Goal: Transaction & Acquisition: Subscribe to service/newsletter

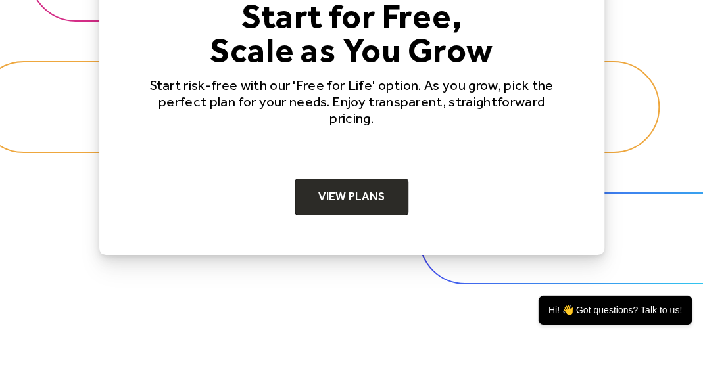
scroll to position [4126, 0]
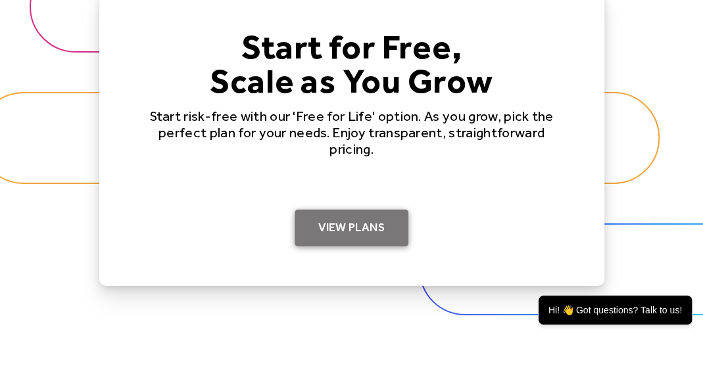
click at [363, 224] on link "View Plans" at bounding box center [352, 228] width 114 height 37
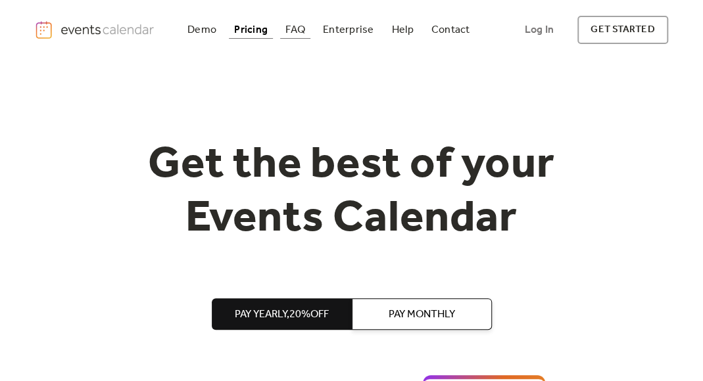
click at [299, 30] on div "FAQ" at bounding box center [295, 29] width 20 height 7
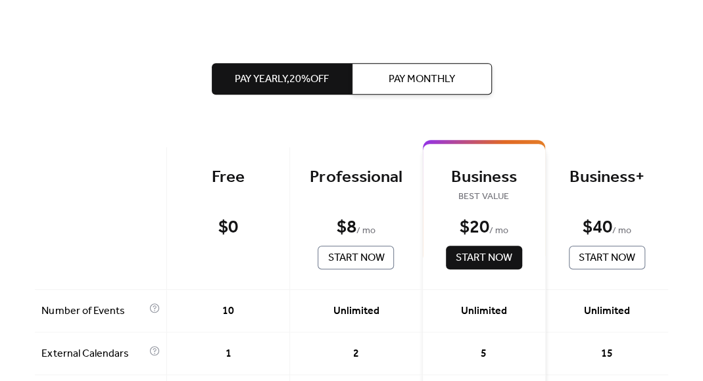
scroll to position [274, 0]
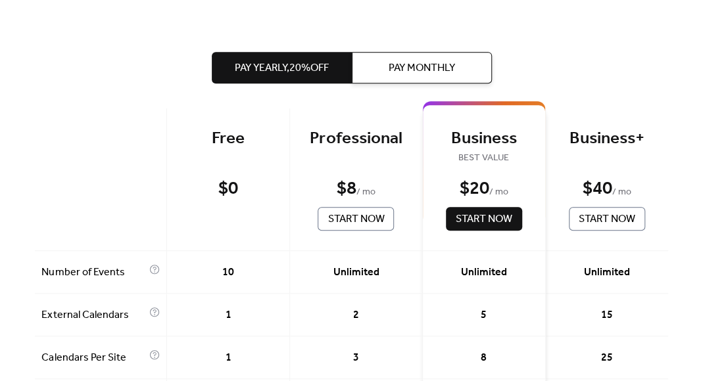
click at [423, 73] on span "Pay Monthly" at bounding box center [422, 69] width 66 height 16
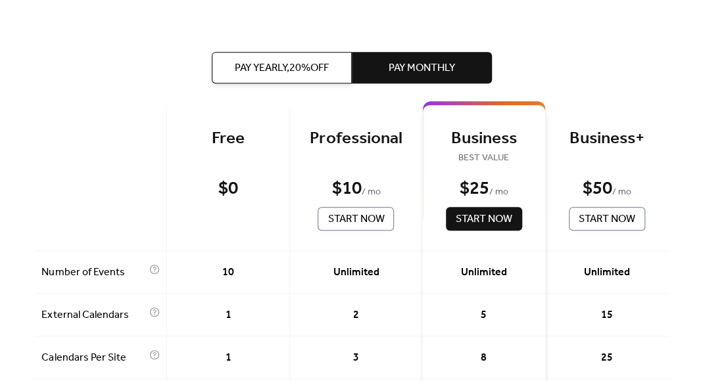
click at [297, 79] on button "Pay Yearly, 20% off" at bounding box center [282, 69] width 140 height 32
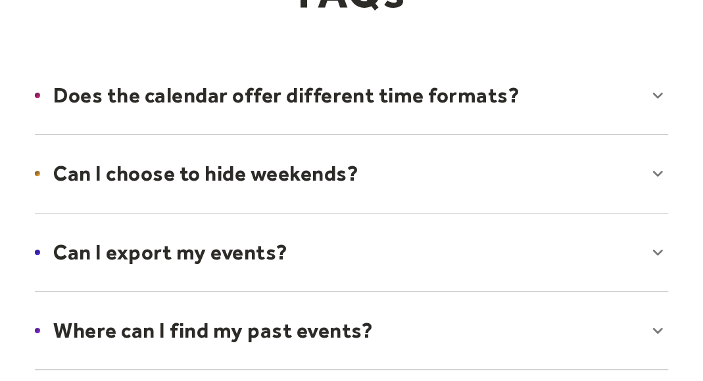
scroll to position [171, 0]
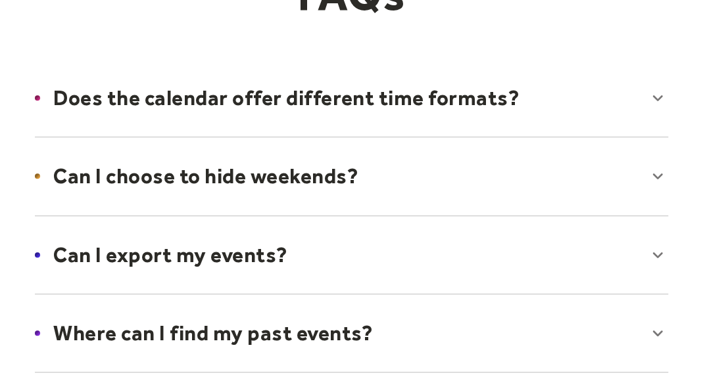
click at [660, 177] on div at bounding box center [351, 176] width 659 height 80
